Goal: Information Seeking & Learning: Learn about a topic

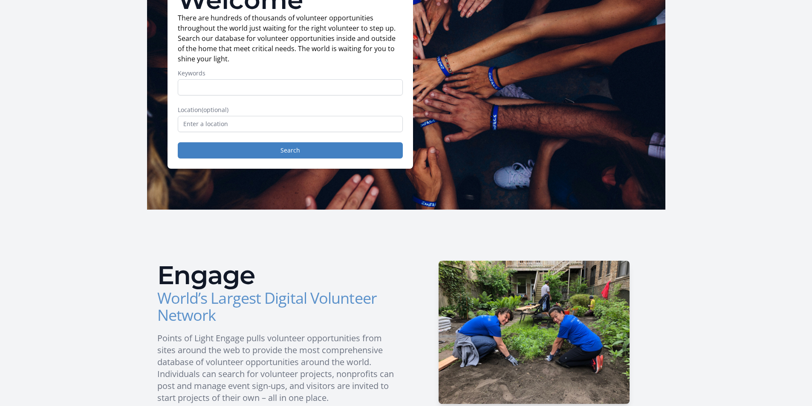
scroll to position [85, 0]
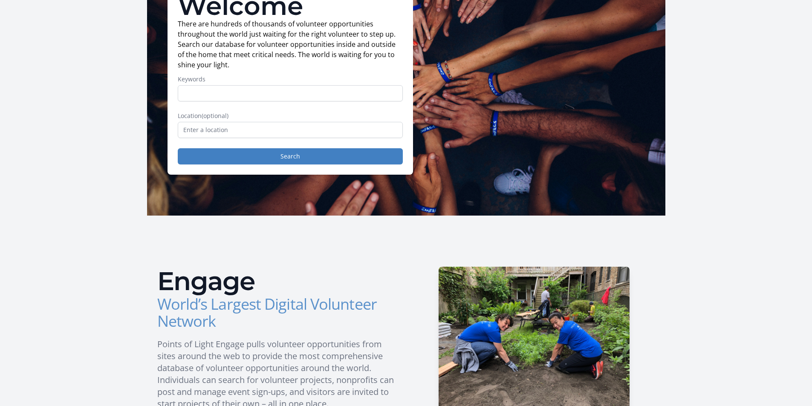
click at [228, 120] on label "Location (optional)" at bounding box center [290, 116] width 225 height 9
click at [222, 133] on input "text" at bounding box center [290, 130] width 225 height 16
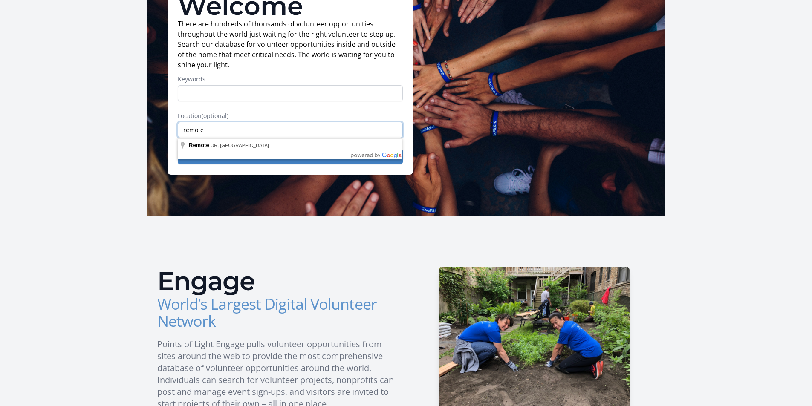
drag, startPoint x: 211, startPoint y: 133, endPoint x: 116, endPoint y: 128, distance: 94.8
click at [116, 128] on main "Welcome There are hundreds of thousands of volunteer opportunities throughout t…" at bounding box center [406, 387] width 812 height 891
type input "virtual"
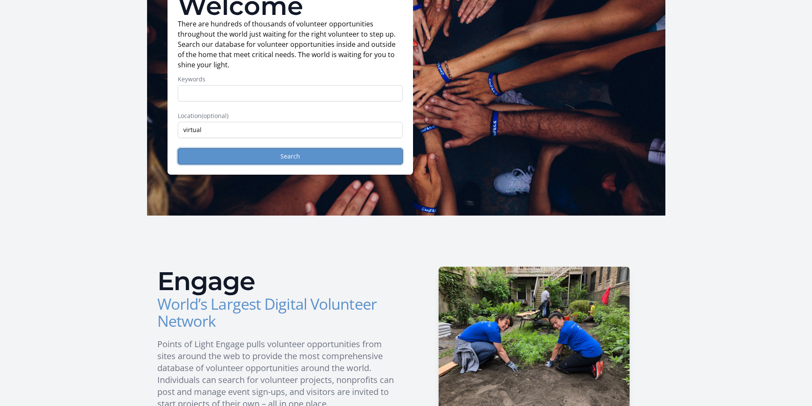
click at [228, 156] on button "Search" at bounding box center [290, 156] width 225 height 16
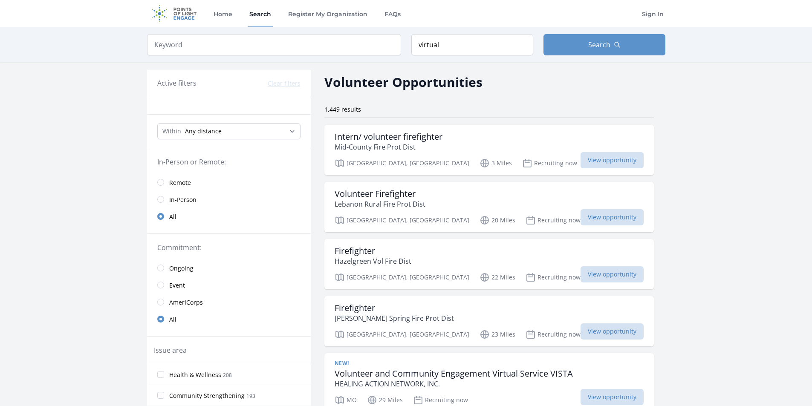
click at [165, 183] on link "Remote" at bounding box center [229, 182] width 164 height 17
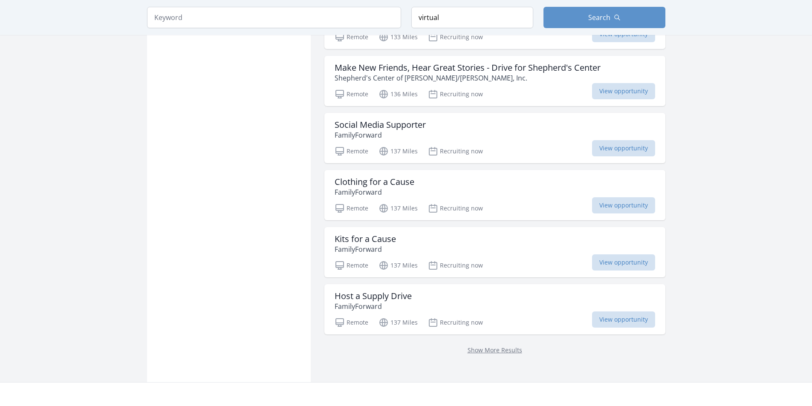
scroll to position [938, 0]
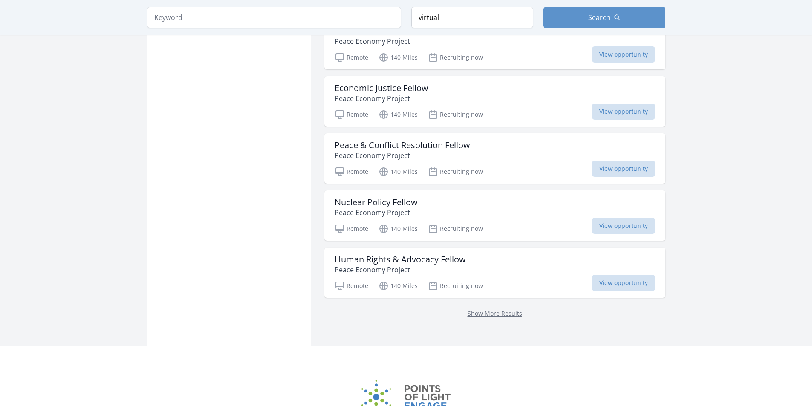
scroll to position [2132, 0]
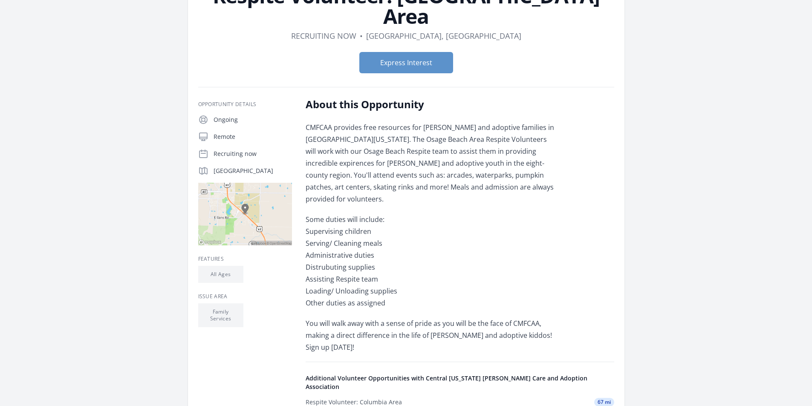
scroll to position [43, 0]
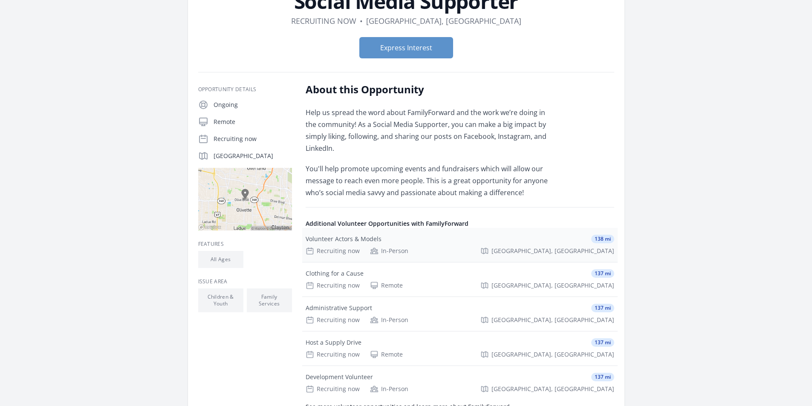
scroll to position [85, 0]
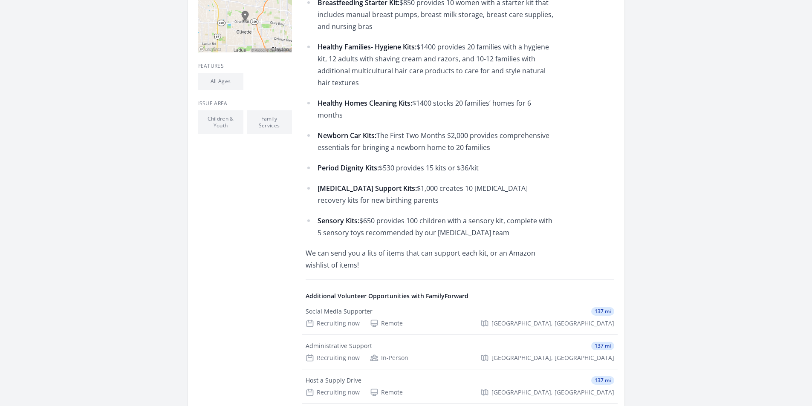
scroll to position [256, 0]
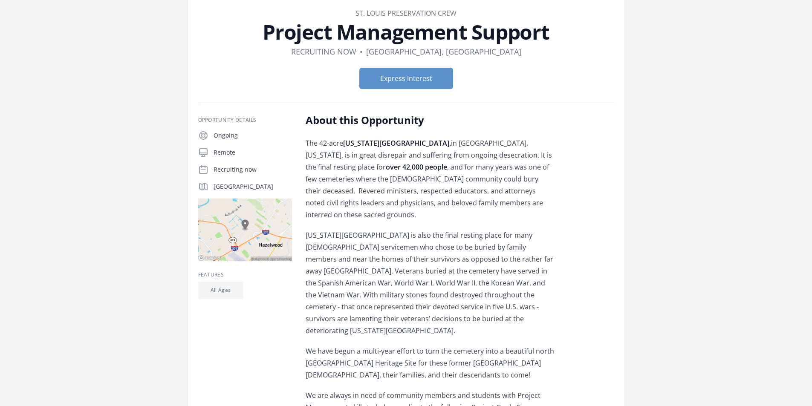
scroll to position [43, 0]
